Goal: Task Accomplishment & Management: Use online tool/utility

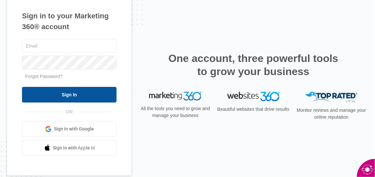
type input "[EMAIL_ADDRESS][DOMAIN_NAME]"
click at [76, 95] on input "Sign In" at bounding box center [69, 95] width 95 height 16
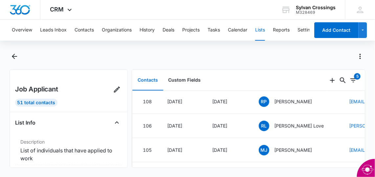
scroll to position [25, 0]
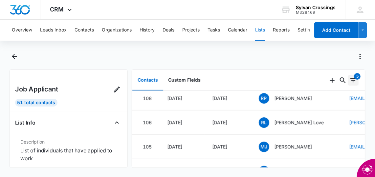
click at [354, 75] on div "5" at bounding box center [357, 76] width 7 height 7
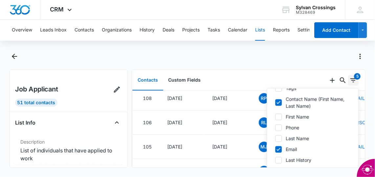
scroll to position [62, 0]
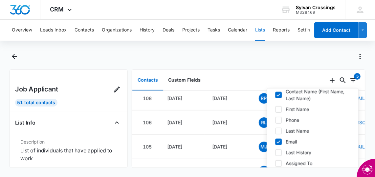
click at [277, 118] on icon at bounding box center [279, 119] width 4 height 3
click at [275, 120] on input "Phone" at bounding box center [275, 120] width 0 height 0
checkbox input "true"
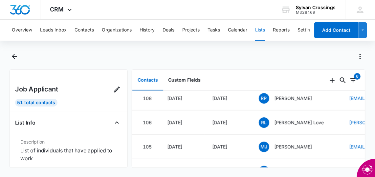
click at [261, 79] on div "Contacts Custom Fields" at bounding box center [229, 80] width 195 height 21
click at [258, 55] on div at bounding box center [195, 56] width 342 height 11
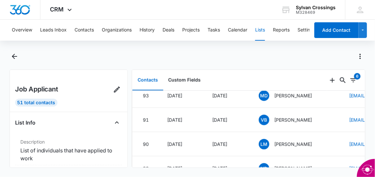
scroll to position [224, 0]
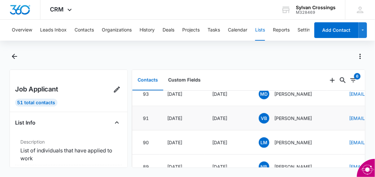
click at [264, 116] on span "VB" at bounding box center [264, 118] width 11 height 11
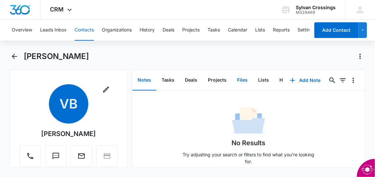
click at [242, 77] on button "Files" at bounding box center [242, 80] width 21 height 20
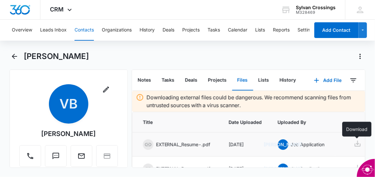
click at [356, 144] on icon at bounding box center [357, 144] width 6 height 6
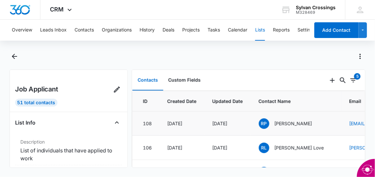
click at [267, 121] on span "RP" at bounding box center [264, 123] width 11 height 11
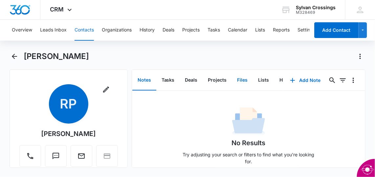
click at [240, 77] on button "Files" at bounding box center [242, 80] width 21 height 20
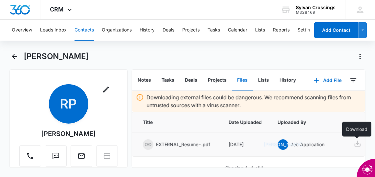
click at [358, 140] on icon at bounding box center [357, 144] width 8 height 8
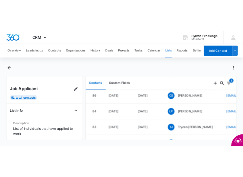
scroll to position [335, 0]
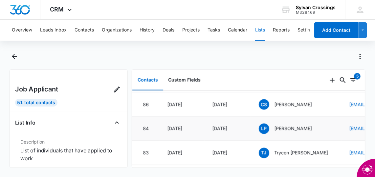
click at [262, 126] on span "LP" at bounding box center [264, 129] width 11 height 11
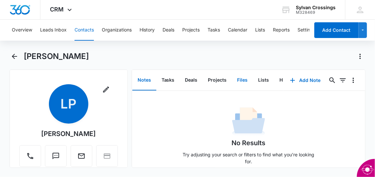
click at [242, 75] on button "Files" at bounding box center [242, 80] width 21 height 20
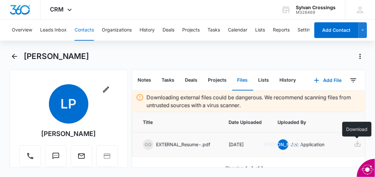
click at [357, 144] on icon at bounding box center [357, 144] width 6 height 6
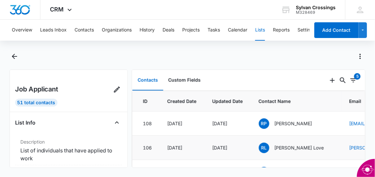
click at [248, 146] on span "RL" at bounding box center [264, 148] width 11 height 11
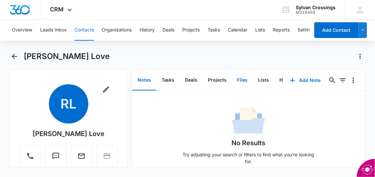
click at [240, 77] on button "Files" at bounding box center [242, 80] width 21 height 20
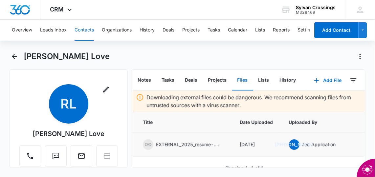
click at [241, 140] on td "[DATE]" at bounding box center [256, 145] width 49 height 24
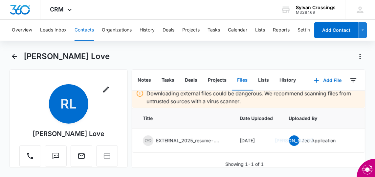
scroll to position [12, 0]
click at [197, 137] on p "EXTERNAL_2025_resume-.pdf" at bounding box center [189, 140] width 66 height 7
click at [148, 137] on icon at bounding box center [148, 141] width 8 height 8
drag, startPoint x: 148, startPoint y: 129, endPoint x: 246, endPoint y: 138, distance: 98.8
click at [246, 138] on tr "EXTERNAL_2025_resume-.pdf [DATE] JA Job Application" at bounding box center [270, 141] width 277 height 24
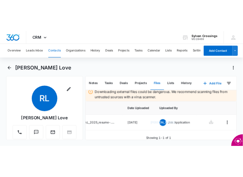
scroll to position [0, 48]
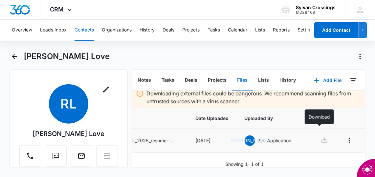
click at [248, 137] on icon at bounding box center [324, 140] width 6 height 6
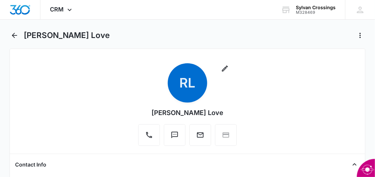
scroll to position [0, 46]
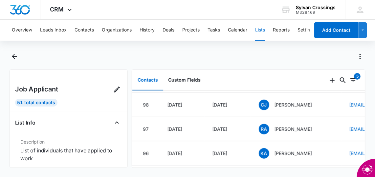
scroll to position [123, 0]
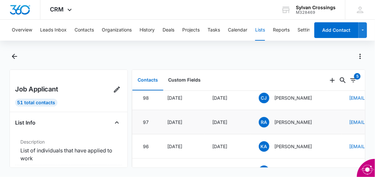
click at [248, 120] on span "RA" at bounding box center [264, 122] width 11 height 11
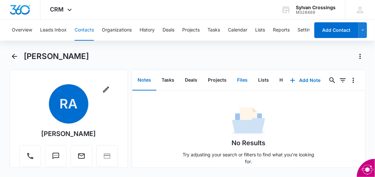
click at [239, 78] on button "Files" at bounding box center [242, 80] width 21 height 20
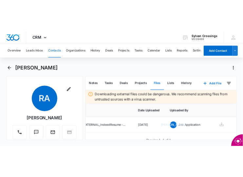
scroll to position [0, 48]
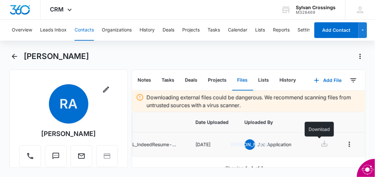
click at [248, 145] on icon at bounding box center [324, 144] width 6 height 6
